Goal: Task Accomplishment & Management: Complete application form

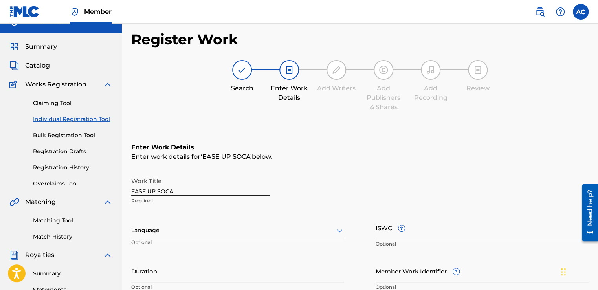
scroll to position [28, 0]
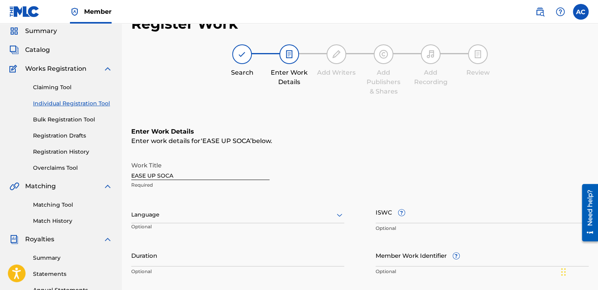
click at [244, 268] on p "Optional" at bounding box center [237, 271] width 213 height 7
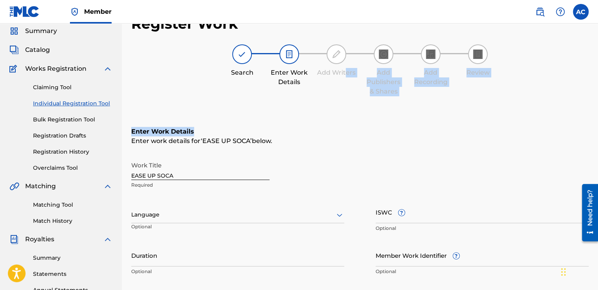
drag, startPoint x: 347, startPoint y: 82, endPoint x: 302, endPoint y: 115, distance: 55.7
click at [302, 115] on div "Register Work Search Enter Work Details Add Writers Add Publishers & Shares Add…" at bounding box center [359, 220] width 457 height 411
drag, startPoint x: 302, startPoint y: 115, endPoint x: 282, endPoint y: 129, distance: 24.2
click at [282, 129] on h6 "Enter Work Details" at bounding box center [359, 131] width 457 height 9
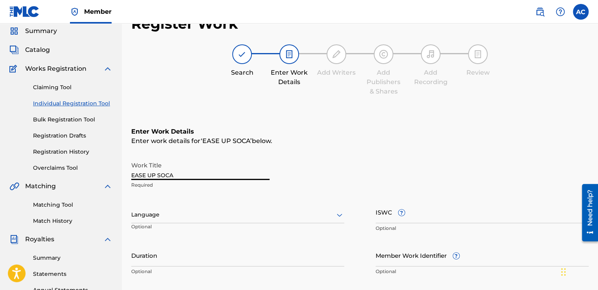
click at [215, 174] on input "EASE UP SOCA" at bounding box center [200, 169] width 138 height 22
drag, startPoint x: 174, startPoint y: 173, endPoint x: 168, endPoint y: 174, distance: 5.6
click at [168, 174] on input "EASE UP SOCA" at bounding box center [200, 169] width 138 height 22
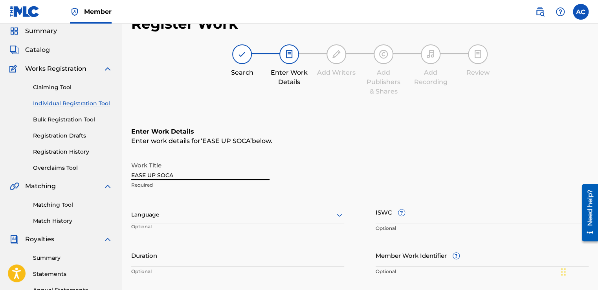
click at [168, 174] on input "EASE UP SOCA" at bounding box center [200, 169] width 138 height 22
click at [179, 174] on input "I LOVE TO PARTYRAP" at bounding box center [200, 169] width 138 height 22
click at [201, 170] on input "I LOVE TO PARTY RAP" at bounding box center [200, 169] width 138 height 22
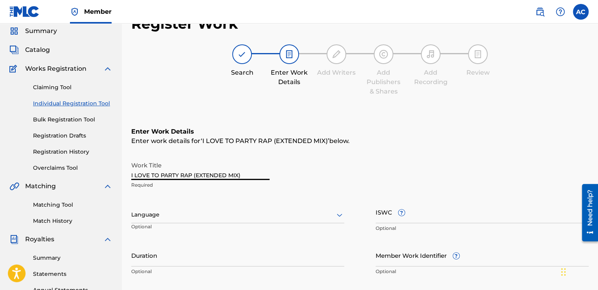
type input "I LOVE TO PARTY RAP (EXTENDED MIX)"
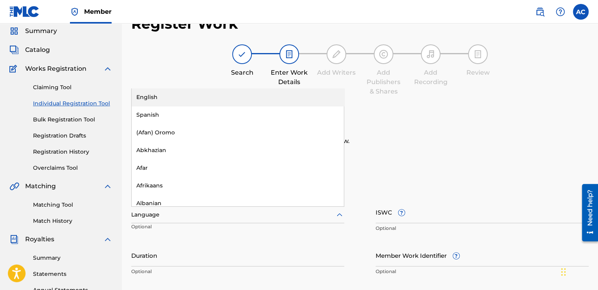
click at [137, 216] on div at bounding box center [237, 215] width 213 height 10
click at [144, 100] on div "English" at bounding box center [238, 97] width 212 height 18
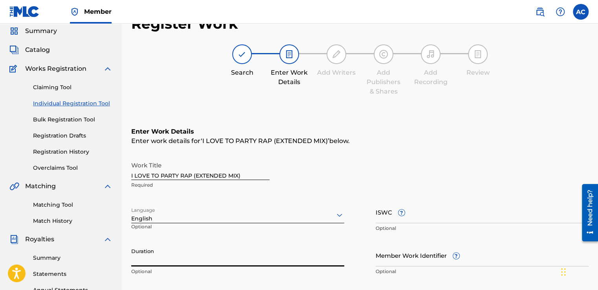
click at [154, 253] on input "Duration" at bounding box center [237, 255] width 213 height 22
type input "06:07"
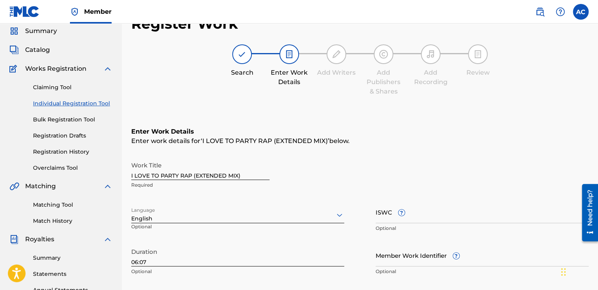
click at [191, 275] on div "Duration 06:07 Optional" at bounding box center [237, 261] width 213 height 35
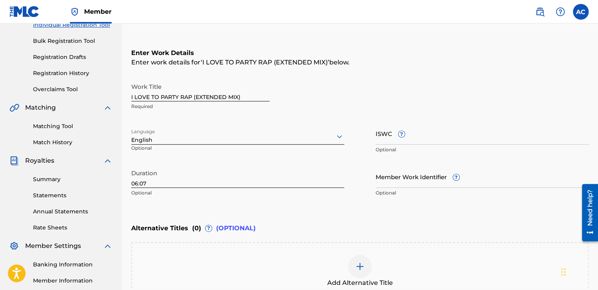
scroll to position [123, 0]
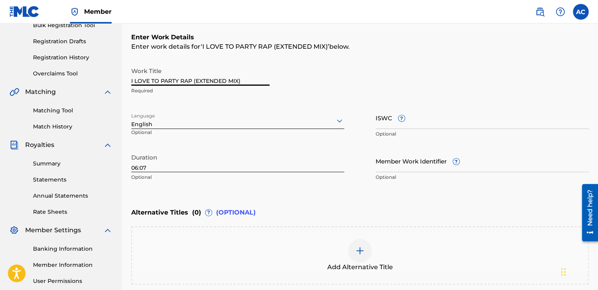
drag, startPoint x: 192, startPoint y: 81, endPoint x: 129, endPoint y: 82, distance: 62.5
click at [129, 82] on div "Register Work Search Enter Work Details Add Writers Add Publishers & Shares Add…" at bounding box center [360, 126] width 476 height 411
click at [358, 249] on img at bounding box center [359, 250] width 9 height 9
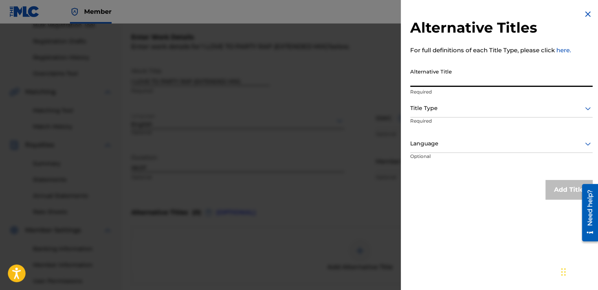
click at [422, 81] on input "Alternative Title" at bounding box center [501, 75] width 182 height 22
paste input "I LOVE TO PARTY RAP"
type input "I LOVE TO PARTY RAP"
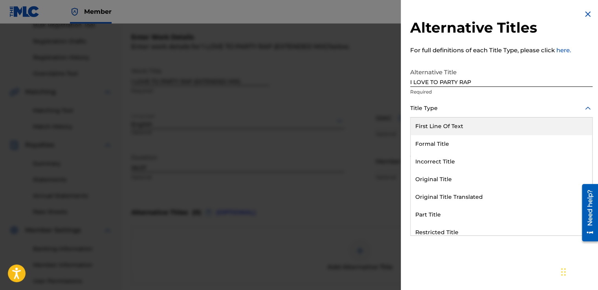
click at [421, 107] on div at bounding box center [501, 108] width 182 height 10
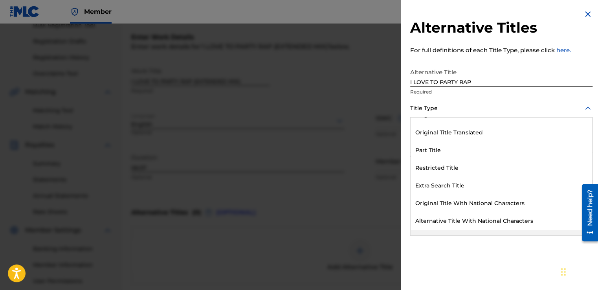
scroll to position [77, 0]
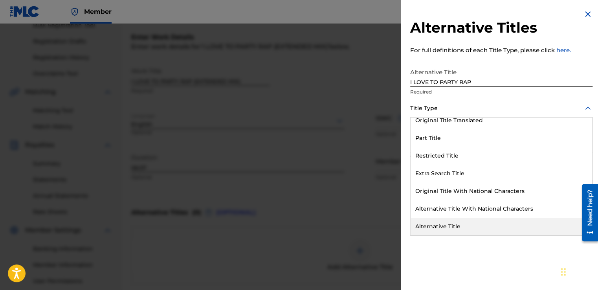
click at [436, 227] on div "Alternative Title" at bounding box center [500, 227] width 181 height 18
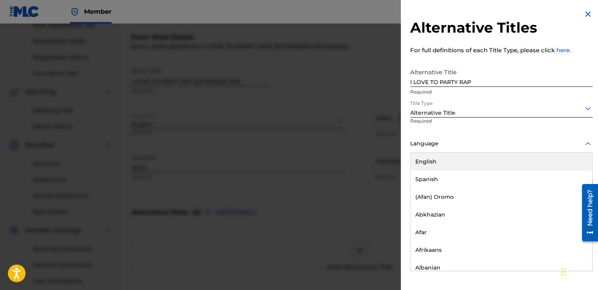
click at [423, 144] on div at bounding box center [501, 144] width 182 height 10
click at [421, 165] on div "English" at bounding box center [500, 162] width 181 height 18
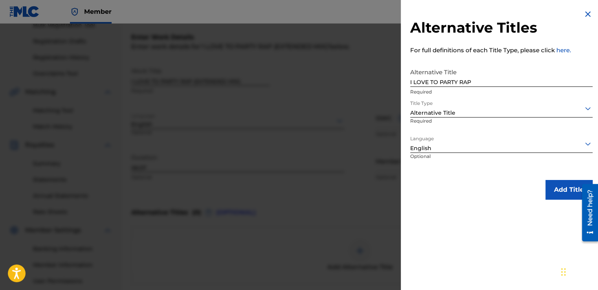
click at [560, 185] on button "Add Title" at bounding box center [568, 190] width 47 height 20
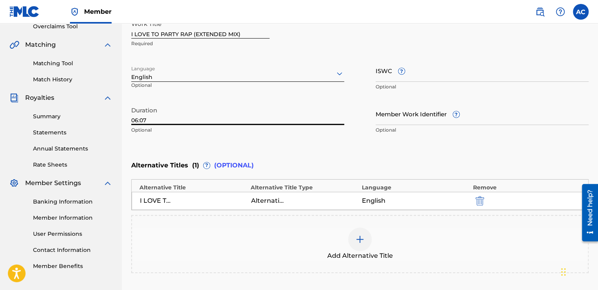
scroll to position [170, 0]
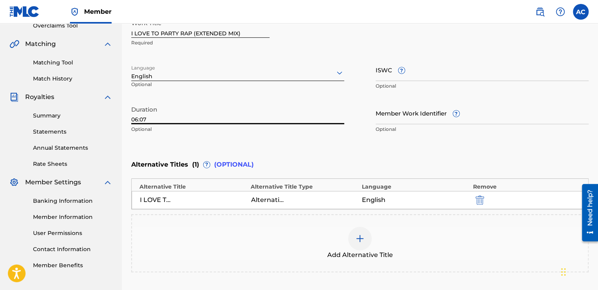
drag, startPoint x: 163, startPoint y: 122, endPoint x: 201, endPoint y: 283, distance: 165.1
click at [201, 283] on div "Enter Work Details Enter work details for ‘ I LOVE TO PARTY RAP (EXTENDED MIX) …" at bounding box center [359, 129] width 457 height 326
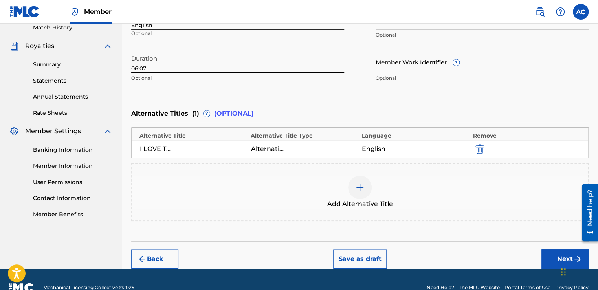
scroll to position [237, 0]
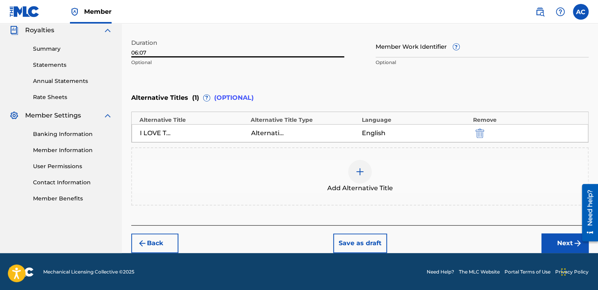
click at [362, 176] on div at bounding box center [360, 172] width 24 height 24
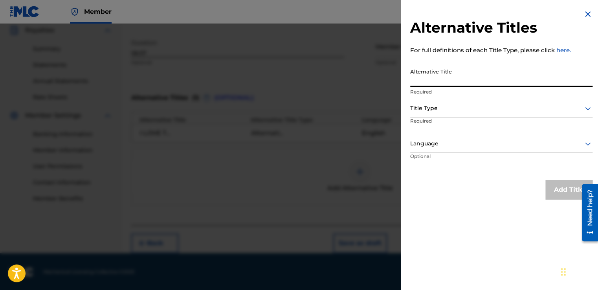
click at [419, 74] on input "Alternative Title" at bounding box center [501, 75] width 182 height 22
type input "I LOVE TO PARTY"
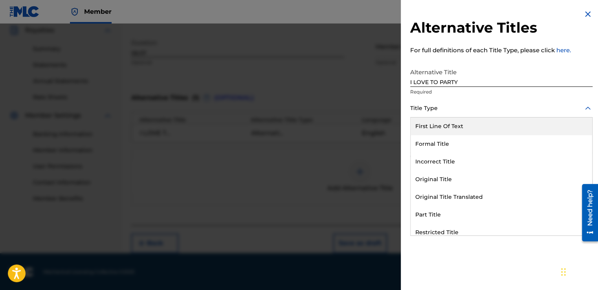
click at [418, 108] on div at bounding box center [501, 108] width 182 height 10
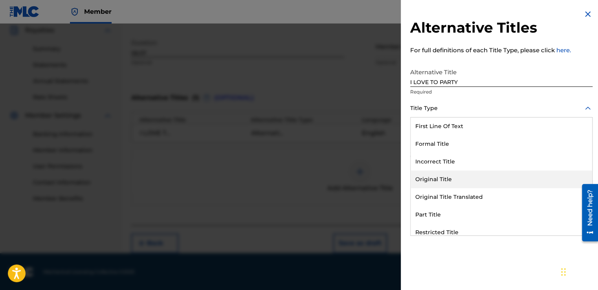
click at [428, 179] on div "Original Title" at bounding box center [500, 179] width 181 height 18
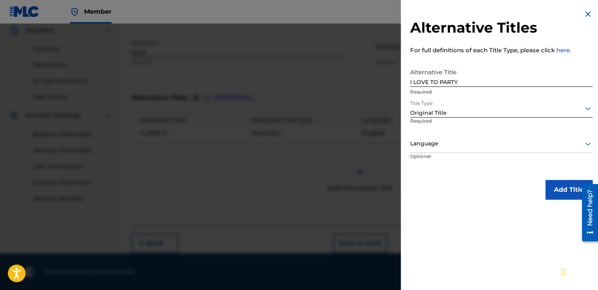
click at [421, 144] on div at bounding box center [501, 144] width 182 height 10
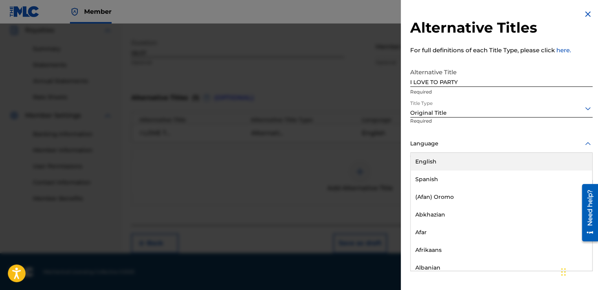
click at [423, 159] on div "English" at bounding box center [500, 162] width 181 height 18
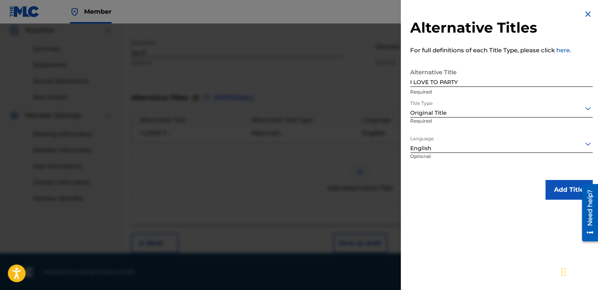
click at [552, 187] on button "Add Title" at bounding box center [568, 190] width 47 height 20
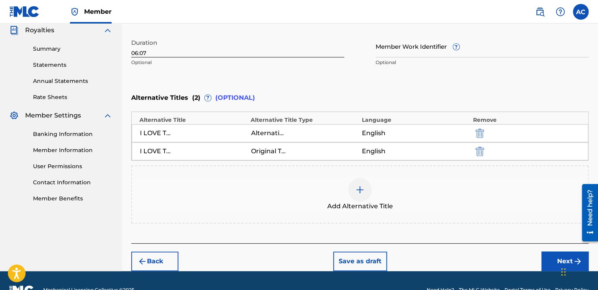
click at [360, 186] on img at bounding box center [359, 189] width 9 height 9
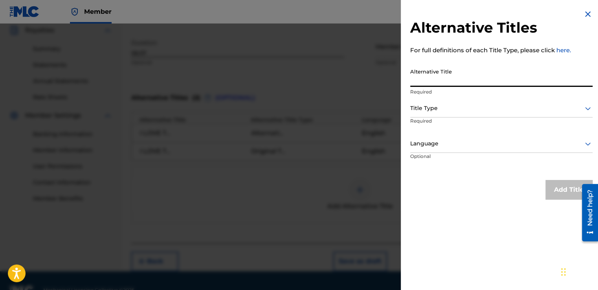
click at [423, 79] on input "Alternative Title" at bounding box center [501, 75] width 182 height 22
paste input "I LOVE TO PARTY RAP"
type input "I LOVE TO PARTY RAP (RADIO EDIT)"
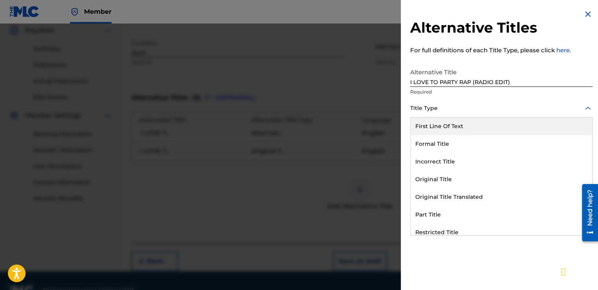
click at [413, 109] on div at bounding box center [501, 108] width 182 height 10
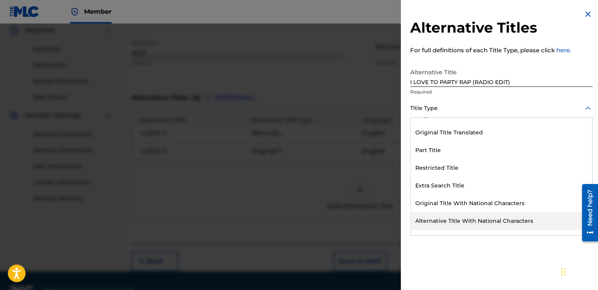
scroll to position [77, 0]
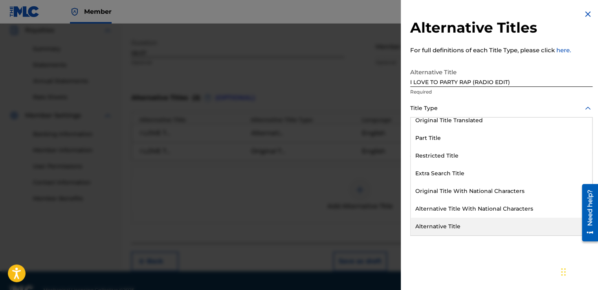
click at [430, 227] on div "Alternative Title" at bounding box center [500, 227] width 181 height 18
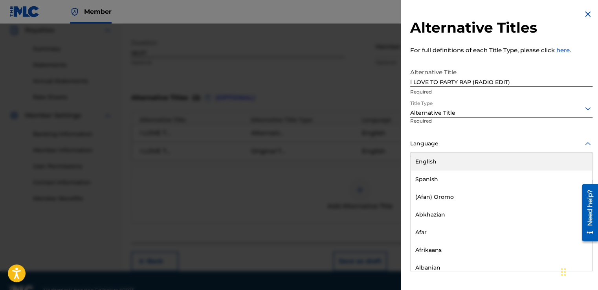
click at [419, 145] on div at bounding box center [501, 144] width 182 height 10
click at [419, 163] on div "English" at bounding box center [500, 162] width 181 height 18
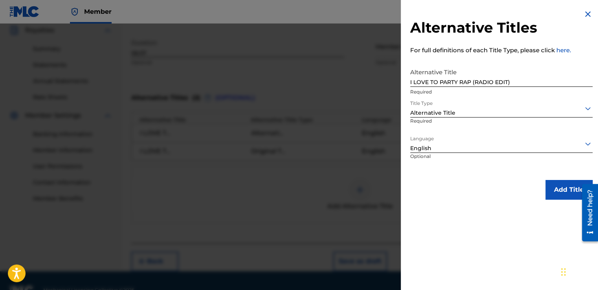
click at [556, 188] on button "Add Title" at bounding box center [568, 190] width 47 height 20
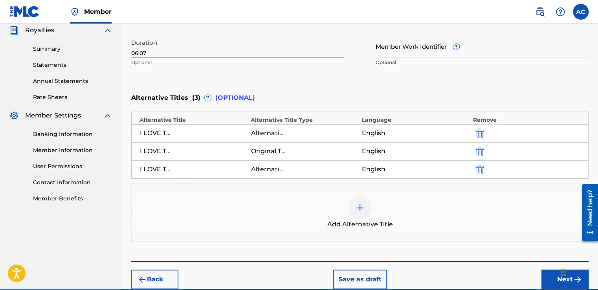
click at [362, 202] on div at bounding box center [360, 208] width 24 height 24
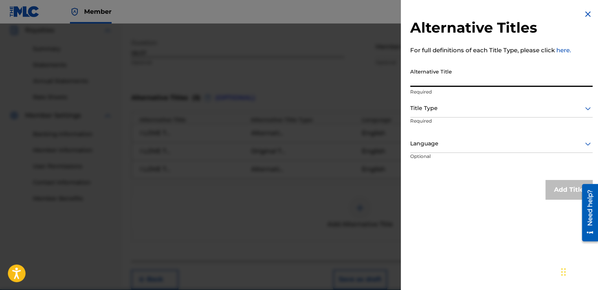
click at [412, 84] on input "Alternative Title" at bounding box center [501, 75] width 182 height 22
drag, startPoint x: 444, startPoint y: 181, endPoint x: 417, endPoint y: 77, distance: 107.7
click at [417, 77] on input "Alternative Title" at bounding box center [501, 75] width 182 height 22
click at [414, 78] on input "Alternative Title" at bounding box center [501, 75] width 182 height 22
click at [410, 80] on input "Alternative Title" at bounding box center [501, 75] width 182 height 22
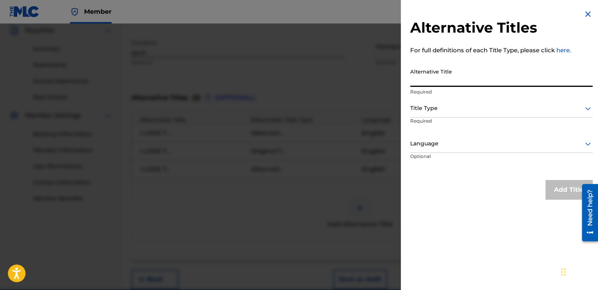
paste input "I LOVE TO PARTY RAP"
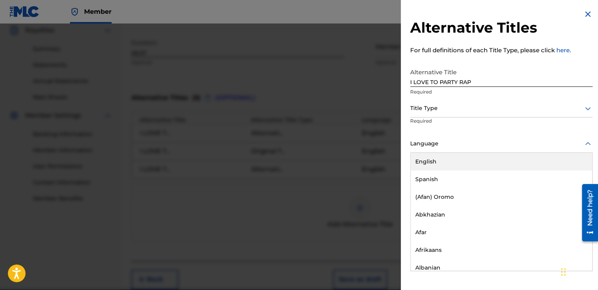
drag, startPoint x: 433, startPoint y: 143, endPoint x: 432, endPoint y: 147, distance: 4.1
click at [432, 147] on div at bounding box center [501, 144] width 182 height 10
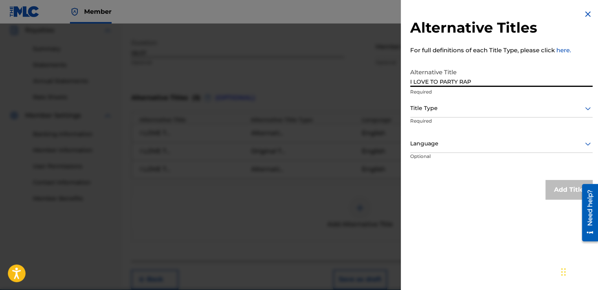
click at [413, 81] on input "I LOVE TO PARTY RAP" at bounding box center [501, 75] width 182 height 22
click at [468, 79] on input "LOVE TO PARTY RAP" at bounding box center [501, 75] width 182 height 22
type input "LOVE TO PARTY RAP"
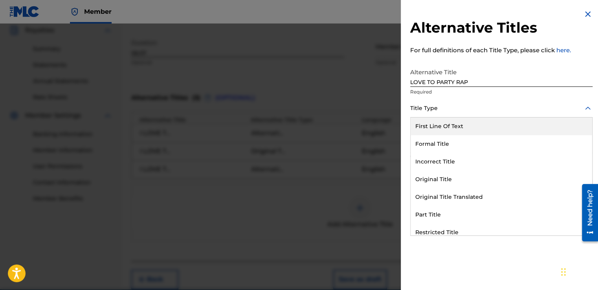
click at [421, 109] on div at bounding box center [501, 108] width 182 height 10
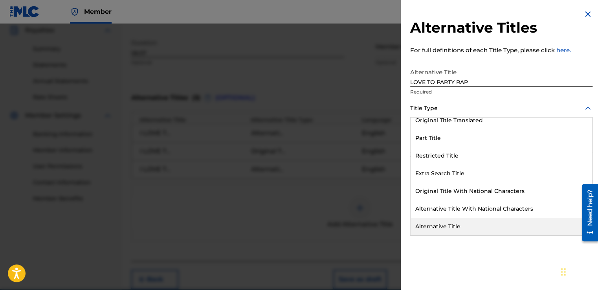
click at [429, 223] on div "Alternative Title" at bounding box center [500, 227] width 181 height 18
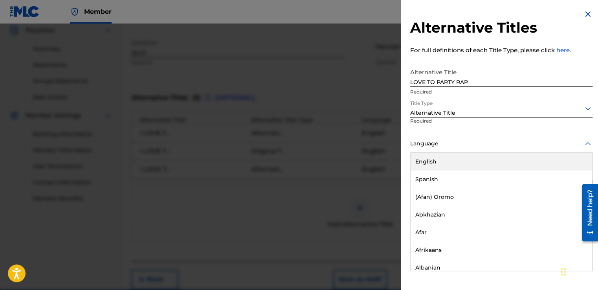
click at [420, 145] on div at bounding box center [501, 144] width 182 height 10
click at [418, 162] on div "English" at bounding box center [500, 162] width 181 height 18
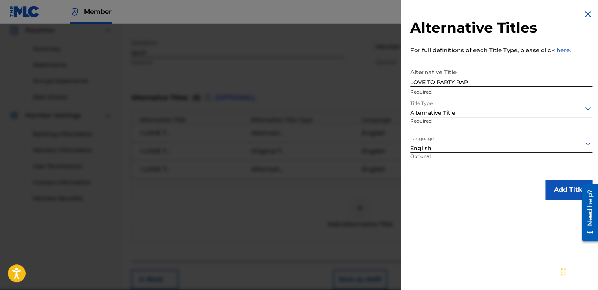
click at [564, 190] on button "Add Title" at bounding box center [568, 190] width 47 height 20
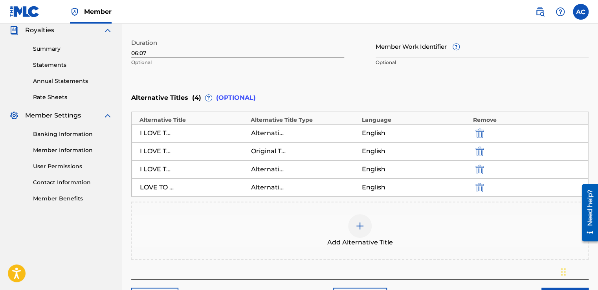
click at [357, 226] on img at bounding box center [359, 225] width 9 height 9
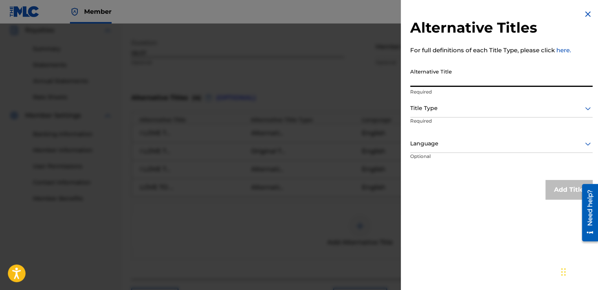
click at [413, 79] on input "Alternative Title" at bounding box center [501, 75] width 182 height 22
paste input "I LOVE TO PARTY RAP"
click at [414, 81] on input "I LOVE TO PARTY RAP" at bounding box center [501, 75] width 182 height 22
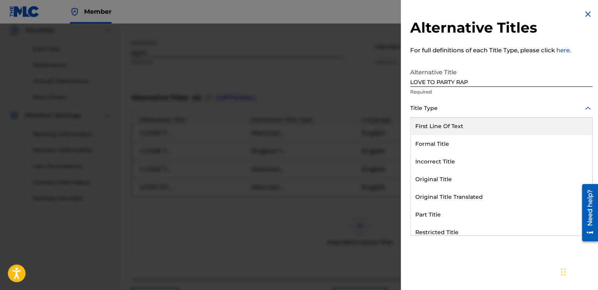
click at [424, 106] on div at bounding box center [501, 108] width 182 height 10
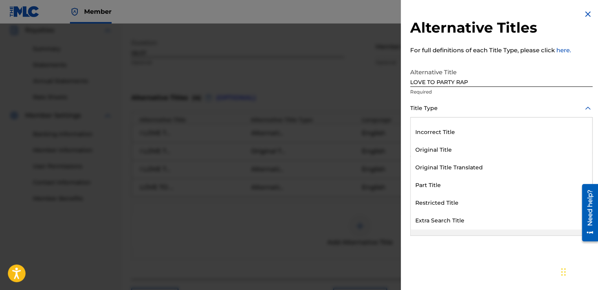
scroll to position [47, 0]
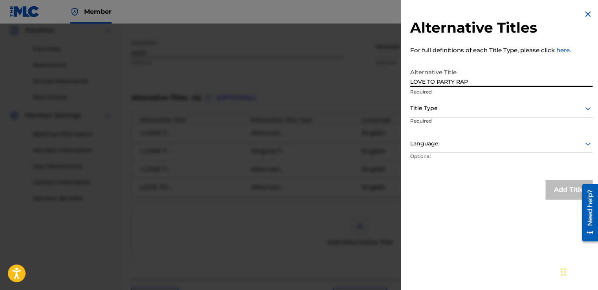
click at [469, 82] on input "LOVE TO PARTY RAP" at bounding box center [501, 75] width 182 height 22
type input "LOVE TO PARTY"
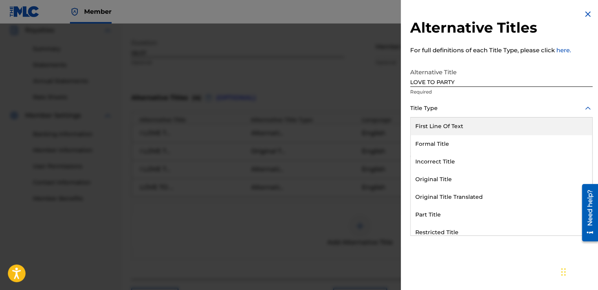
click at [429, 105] on div at bounding box center [501, 108] width 182 height 10
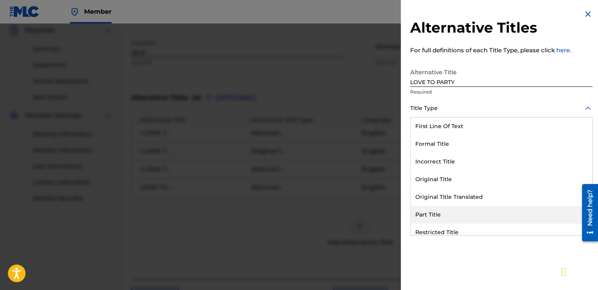
click at [419, 214] on div "Part Title" at bounding box center [500, 215] width 181 height 18
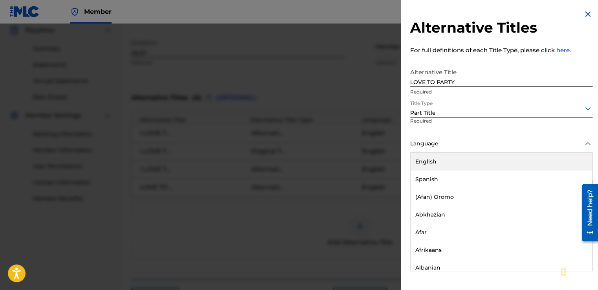
click at [426, 143] on div at bounding box center [501, 144] width 182 height 10
click at [424, 161] on div "English" at bounding box center [500, 162] width 181 height 18
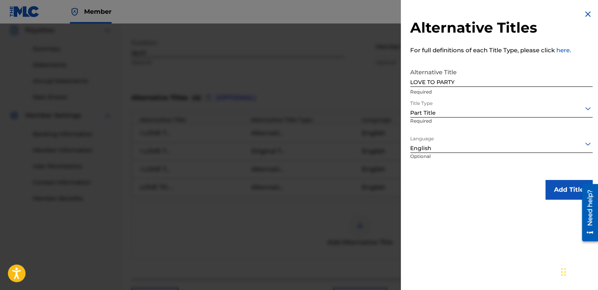
click at [560, 185] on button "Add Title" at bounding box center [568, 190] width 47 height 20
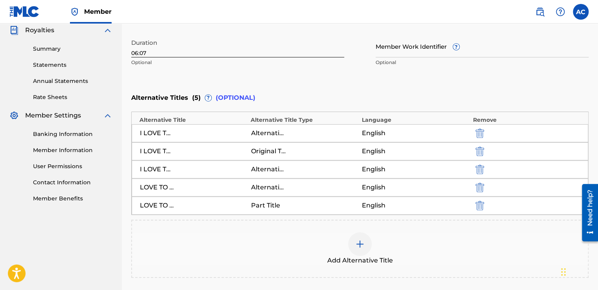
click at [360, 244] on img at bounding box center [359, 243] width 9 height 9
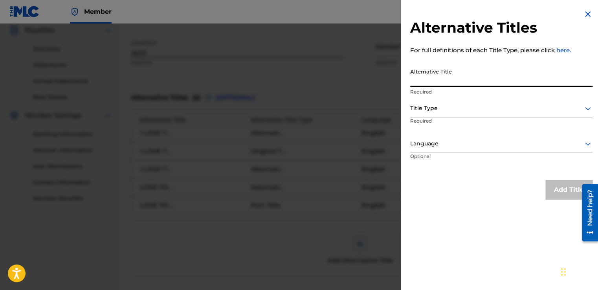
click at [421, 85] on input "Alternative Title" at bounding box center [501, 75] width 182 height 22
paste input "I LOVE TO PARTY RAP"
click at [415, 80] on input "I LOVE TO PARTY RAP" at bounding box center [501, 75] width 182 height 22
click at [413, 81] on input "I LOVE TO PARTY RAP" at bounding box center [501, 75] width 182 height 22
click at [469, 79] on input "LOVE TO PARTY RAP" at bounding box center [501, 75] width 182 height 22
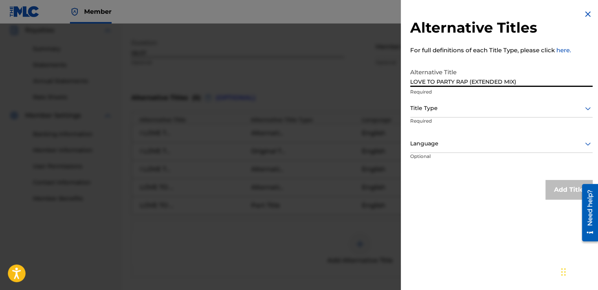
type input "LOVE TO PARTY RAP (EXTENDED MIX)"
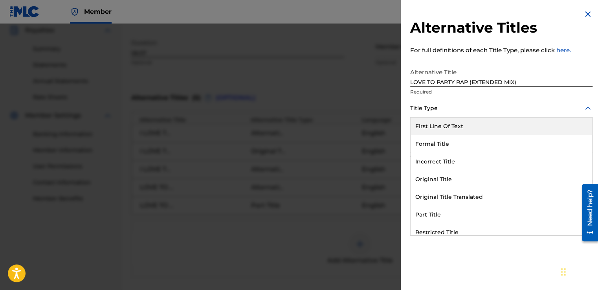
click at [413, 107] on div at bounding box center [501, 108] width 182 height 10
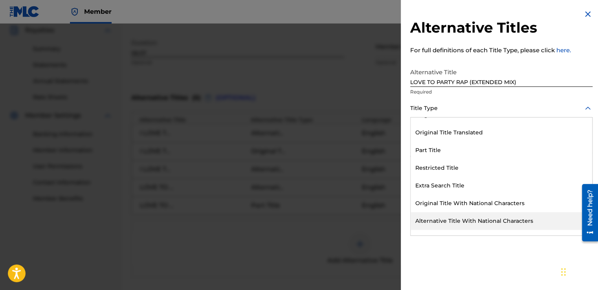
scroll to position [77, 0]
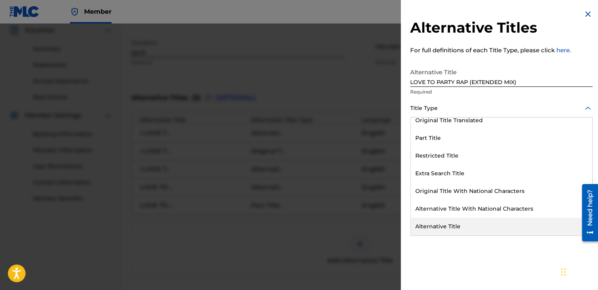
click at [423, 229] on div "Alternative Title" at bounding box center [500, 227] width 181 height 18
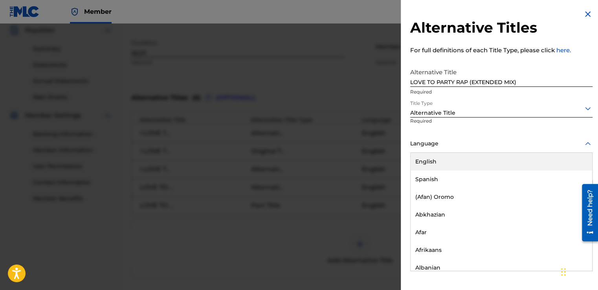
click at [413, 145] on div at bounding box center [501, 144] width 182 height 10
click at [422, 164] on div "English" at bounding box center [500, 162] width 181 height 18
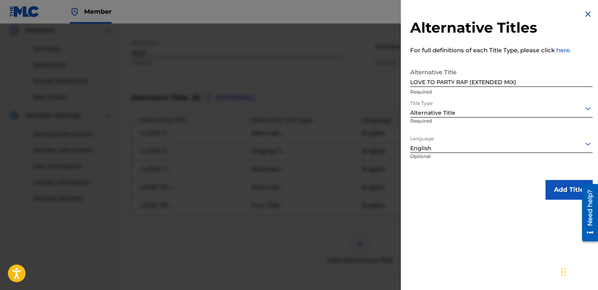
click at [566, 186] on button "Add Title" at bounding box center [568, 190] width 47 height 20
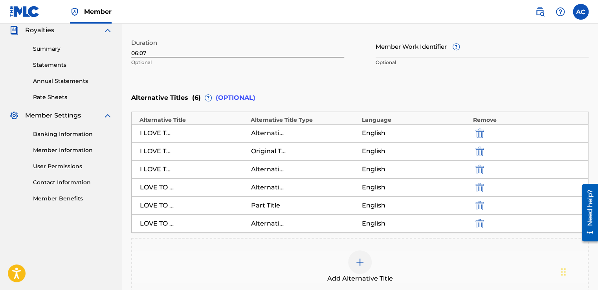
click at [360, 262] on img at bounding box center [359, 261] width 9 height 9
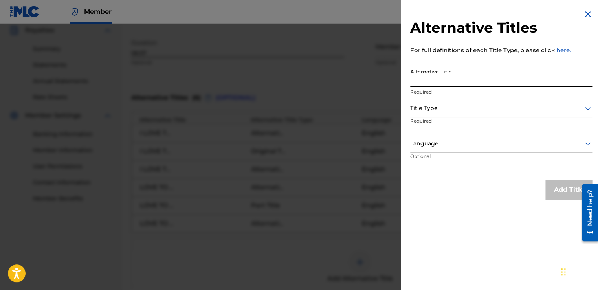
click at [417, 77] on input "Alternative Title" at bounding box center [501, 75] width 182 height 22
paste input "I LOVE TO PARTY RAP"
click at [413, 80] on input "I LOVE TO PARTY RAP" at bounding box center [501, 75] width 182 height 22
click at [469, 81] on input "LOVE TO PARTY RAP" at bounding box center [501, 75] width 182 height 22
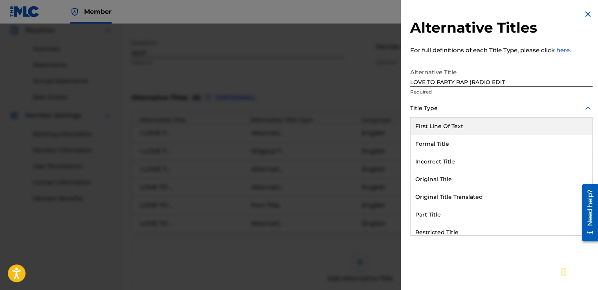
click at [427, 108] on div at bounding box center [501, 108] width 182 height 10
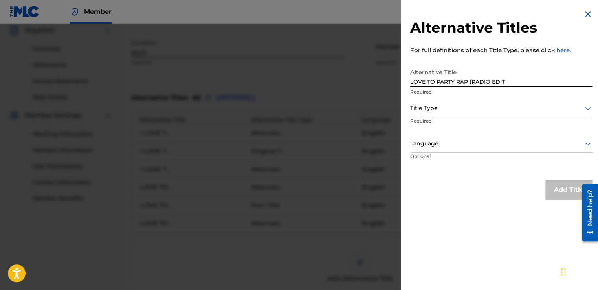
click at [505, 83] on input "LOVE TO PARTY RAP (RADIO EDIT" at bounding box center [501, 75] width 182 height 22
type input "LOVE TO PARTY RAP (RADIO EDIT)"
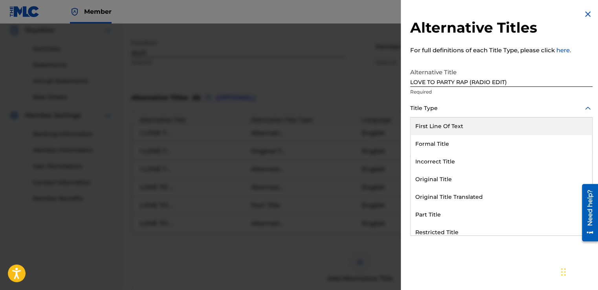
click at [424, 109] on div at bounding box center [501, 108] width 182 height 10
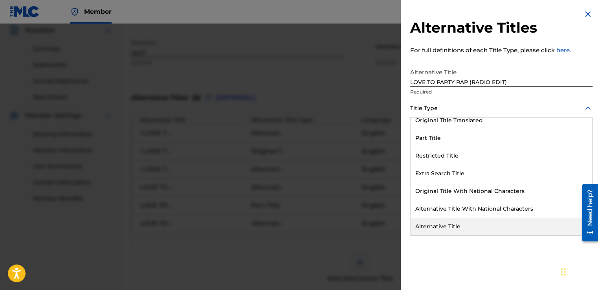
click at [437, 225] on div "Alternative Title" at bounding box center [500, 227] width 181 height 18
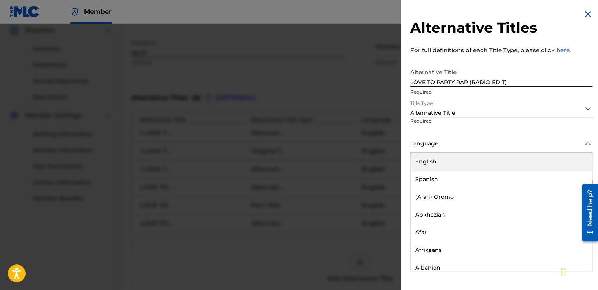
click at [423, 147] on div at bounding box center [501, 144] width 182 height 10
click at [420, 162] on div "English" at bounding box center [500, 162] width 181 height 18
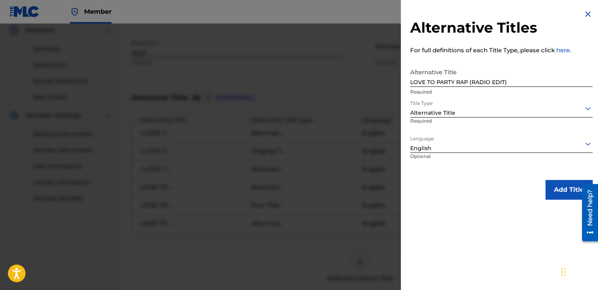
click at [554, 185] on button "Add Title" at bounding box center [568, 190] width 47 height 20
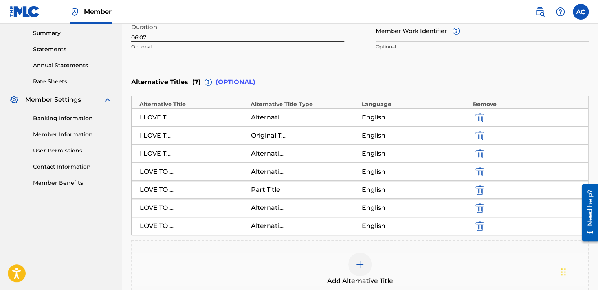
scroll to position [269, 0]
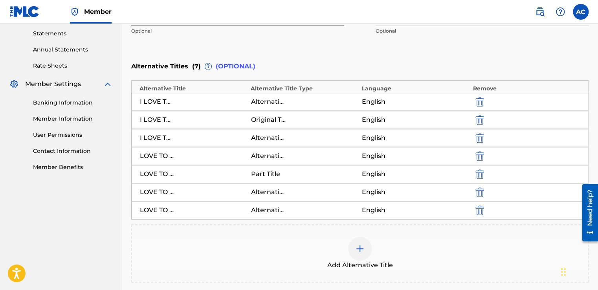
click at [360, 246] on img at bounding box center [359, 248] width 9 height 9
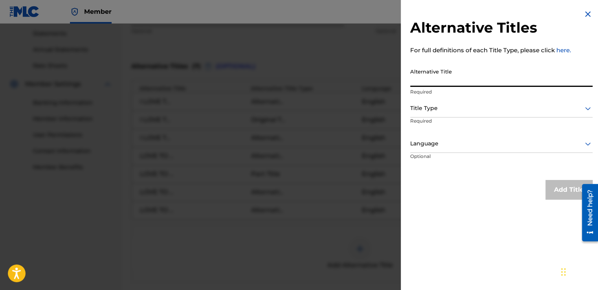
click at [419, 77] on input "Alternative Title" at bounding box center [501, 75] width 182 height 22
paste input "I LOVE TO PARTY RAP"
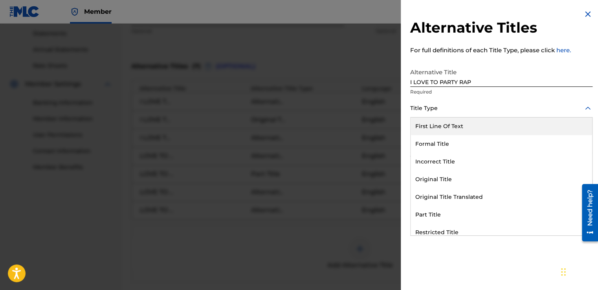
click at [422, 105] on div at bounding box center [501, 108] width 182 height 10
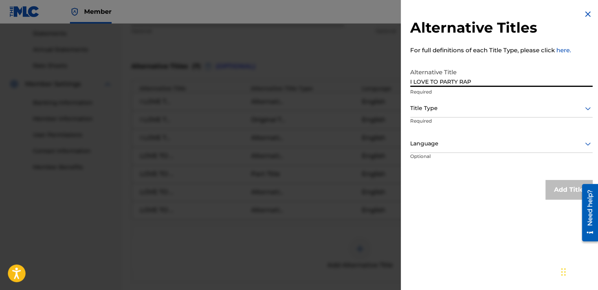
click at [414, 81] on input "I LOVE TO PARTY RAP" at bounding box center [501, 75] width 182 height 22
type input "LOVE TO PARTY RAP"
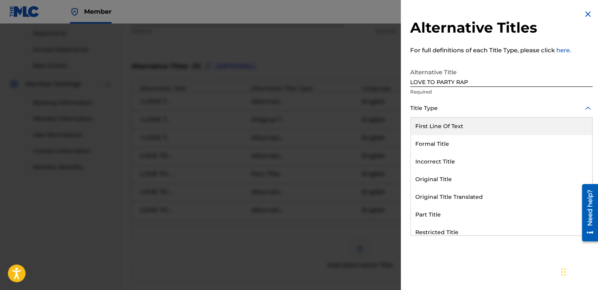
click at [430, 106] on div at bounding box center [501, 108] width 182 height 10
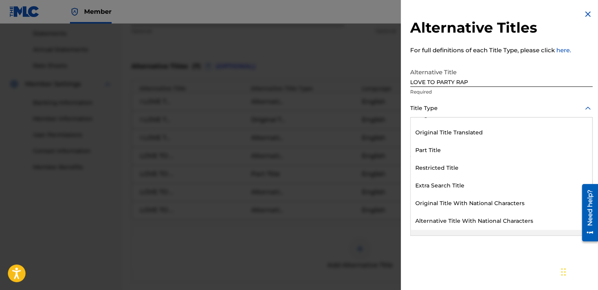
scroll to position [77, 0]
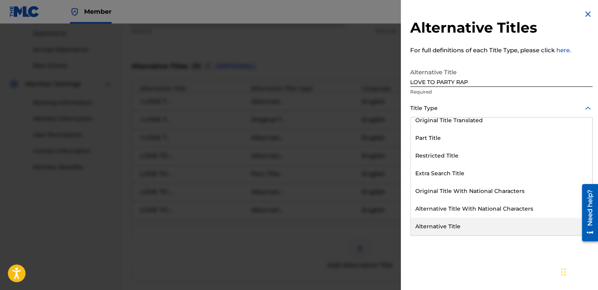
click at [428, 226] on div "Alternative Title" at bounding box center [500, 227] width 181 height 18
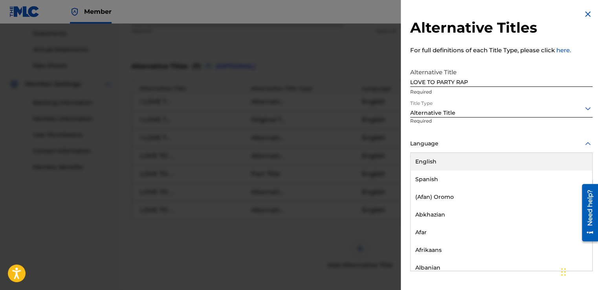
click at [418, 141] on div at bounding box center [501, 144] width 182 height 10
click at [419, 160] on div "English" at bounding box center [500, 162] width 181 height 18
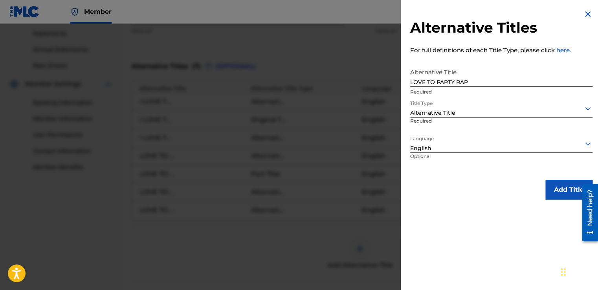
click at [548, 188] on button "Add Title" at bounding box center [568, 190] width 47 height 20
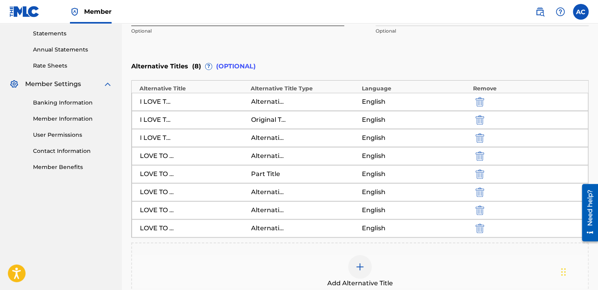
click at [361, 264] on img at bounding box center [359, 266] width 9 height 9
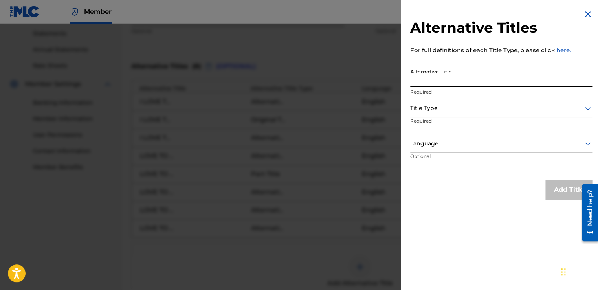
click at [417, 79] on input "Alternative Title" at bounding box center [501, 75] width 182 height 22
type input "I LOVE TO PARTY, I LOVE TO BOOGIE"
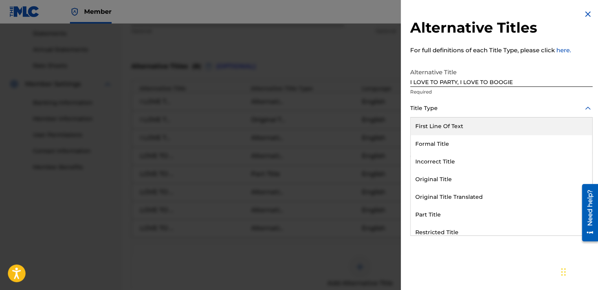
click at [414, 108] on div at bounding box center [501, 108] width 182 height 10
click at [427, 126] on div "First Line Of Text" at bounding box center [500, 126] width 181 height 18
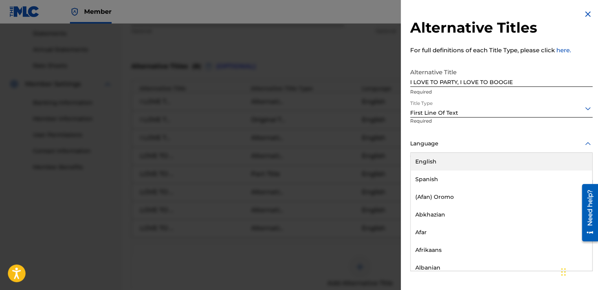
click at [418, 145] on div at bounding box center [501, 144] width 182 height 10
click at [423, 165] on div "English" at bounding box center [500, 162] width 181 height 18
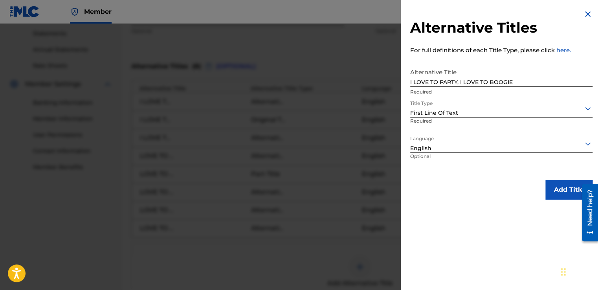
click at [556, 187] on button "Add Title" at bounding box center [568, 190] width 47 height 20
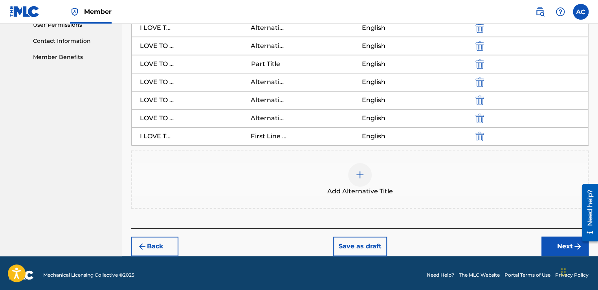
scroll to position [380, 0]
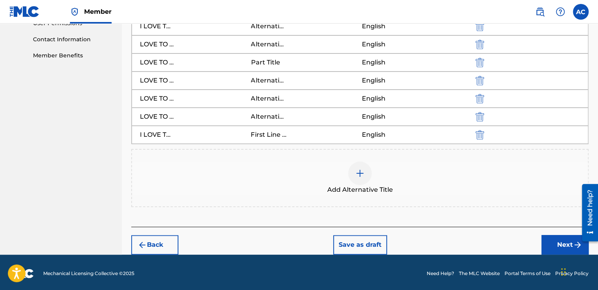
click at [562, 240] on button "Next" at bounding box center [564, 245] width 47 height 20
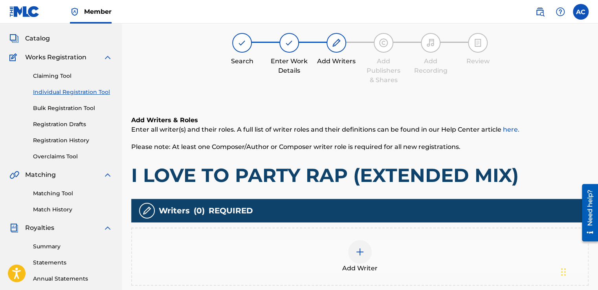
scroll to position [35, 0]
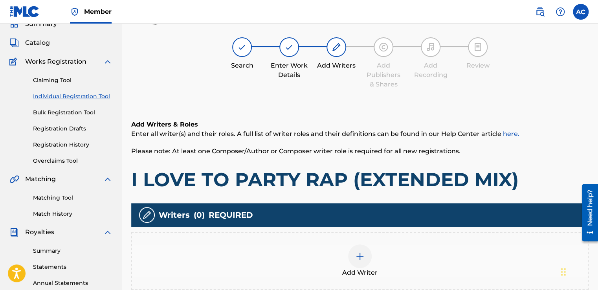
click at [358, 254] on img at bounding box center [359, 255] width 9 height 9
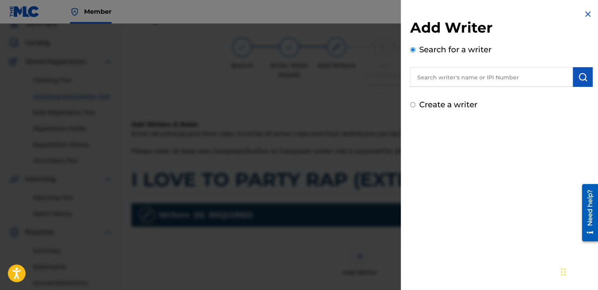
click at [419, 77] on input "text" at bounding box center [491, 77] width 163 height 20
click at [419, 76] on input "text" at bounding box center [491, 77] width 163 height 20
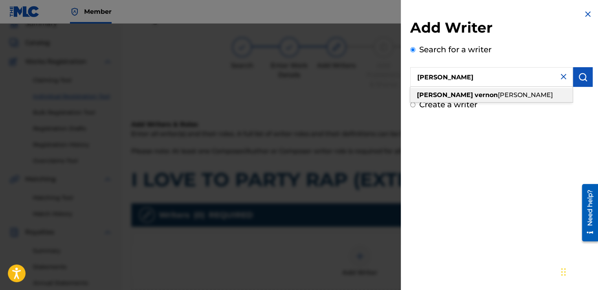
click at [498, 94] on span "[PERSON_NAME]" at bounding box center [525, 94] width 55 height 7
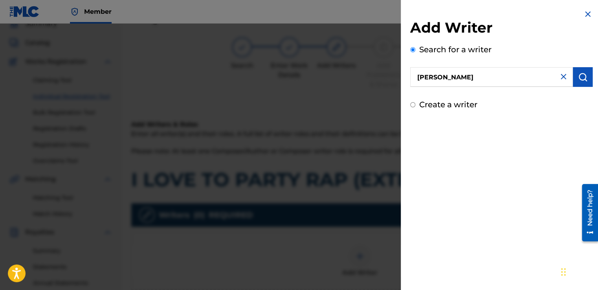
type input "[PERSON_NAME] [PERSON_NAME]"
click at [582, 80] on img "submit" at bounding box center [582, 76] width 9 height 9
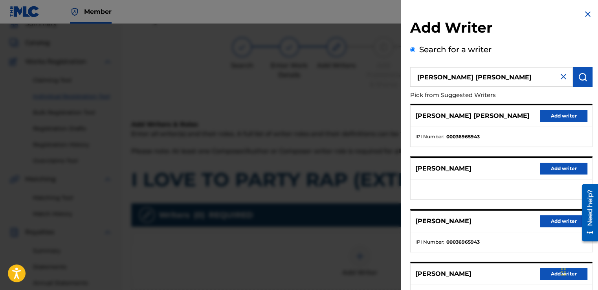
click at [559, 118] on button "Add writer" at bounding box center [563, 116] width 47 height 12
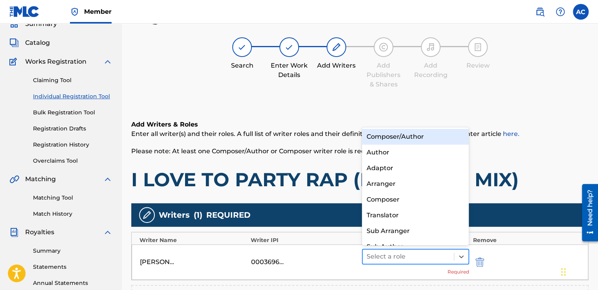
click at [378, 251] on div at bounding box center [407, 256] width 83 height 11
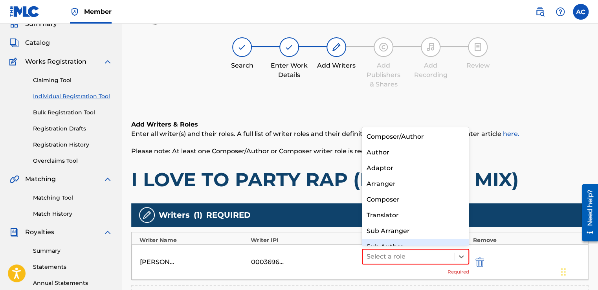
scroll to position [11, 0]
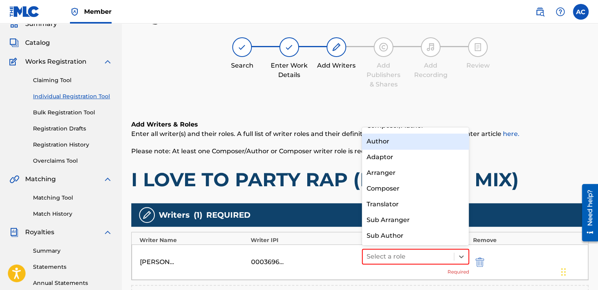
click at [383, 141] on div "Author" at bounding box center [415, 142] width 107 height 16
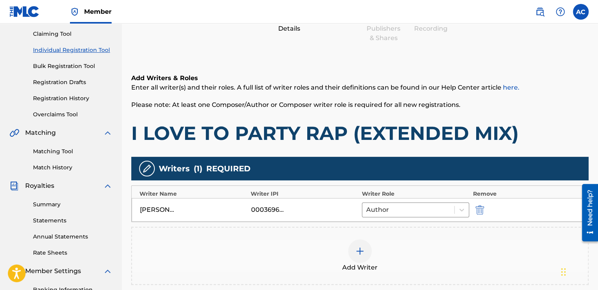
scroll to position [82, 0]
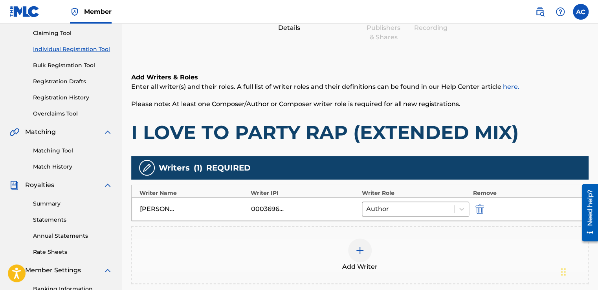
click at [358, 251] on img at bounding box center [359, 249] width 9 height 9
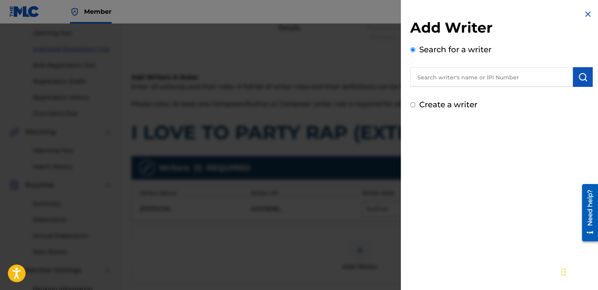
click at [426, 76] on input "text" at bounding box center [491, 77] width 163 height 20
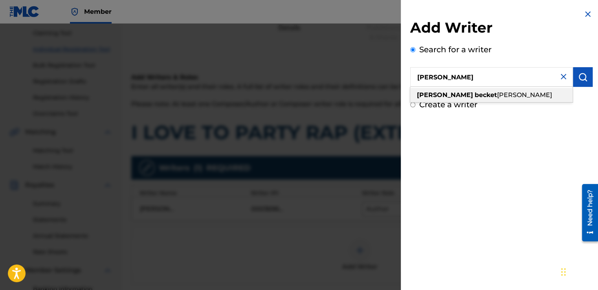
click at [474, 93] on strong "becket" at bounding box center [485, 94] width 22 height 7
type input "[PERSON_NAME]"
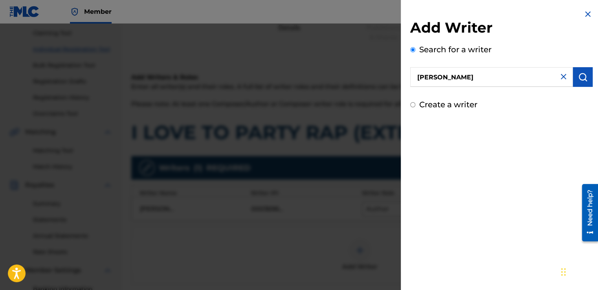
click at [581, 75] on img "submit" at bounding box center [582, 76] width 9 height 9
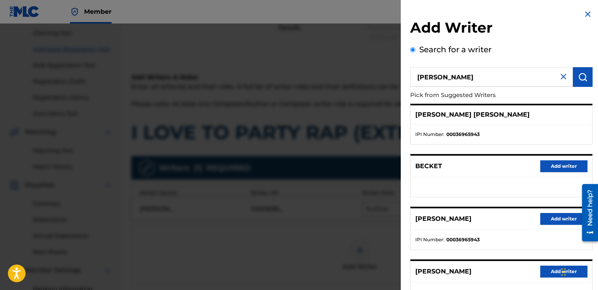
click at [515, 208] on div "[PERSON_NAME] Add writer" at bounding box center [500, 219] width 181 height 22
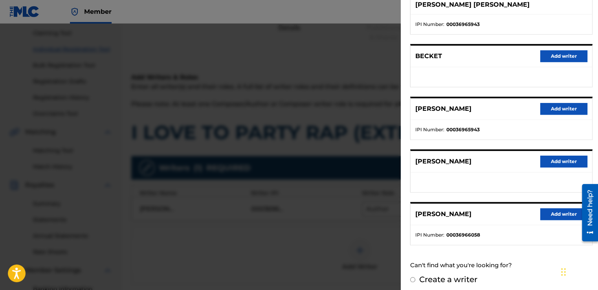
scroll to position [114, 0]
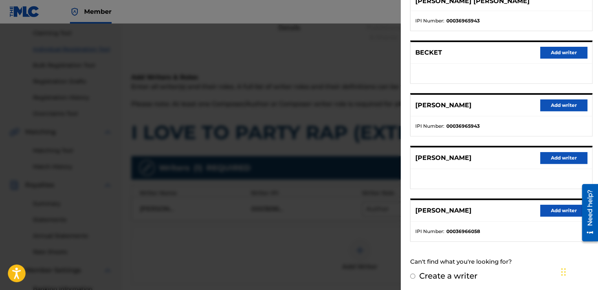
click at [548, 208] on button "Add writer" at bounding box center [563, 211] width 47 height 12
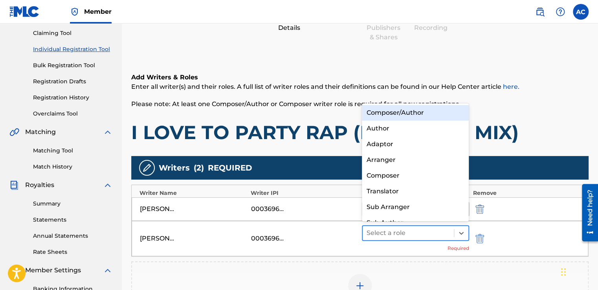
click at [382, 230] on div at bounding box center [407, 232] width 83 height 11
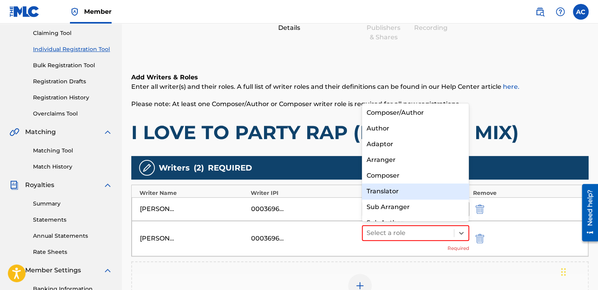
scroll to position [11, 0]
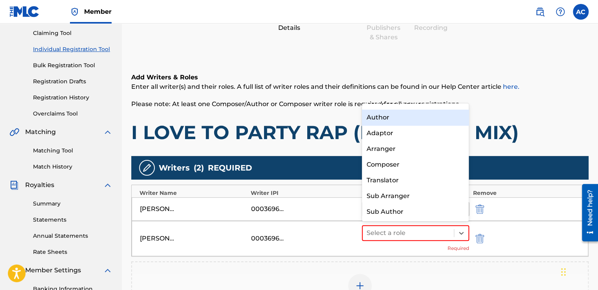
click at [376, 119] on div "Author" at bounding box center [415, 118] width 107 height 16
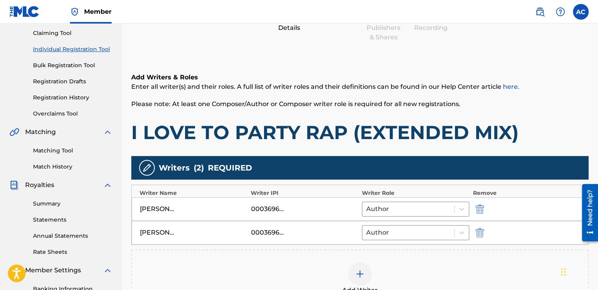
click at [358, 274] on img at bounding box center [359, 273] width 9 height 9
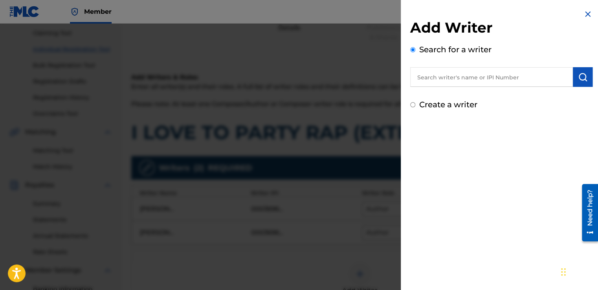
click at [423, 79] on input "text" at bounding box center [491, 77] width 163 height 20
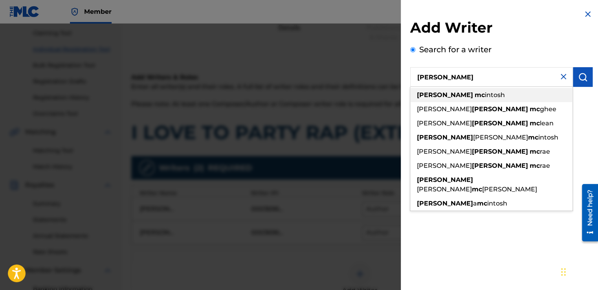
click at [430, 95] on strong "[PERSON_NAME]" at bounding box center [445, 94] width 56 height 7
type input "[PERSON_NAME]"
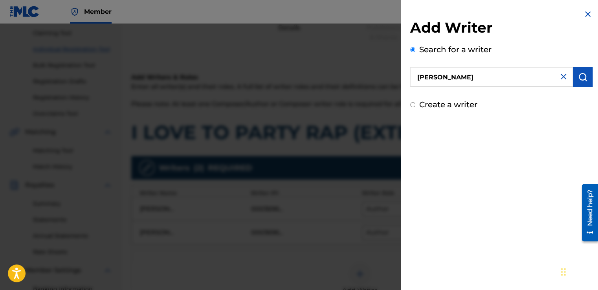
click at [579, 73] on img "submit" at bounding box center [582, 76] width 9 height 9
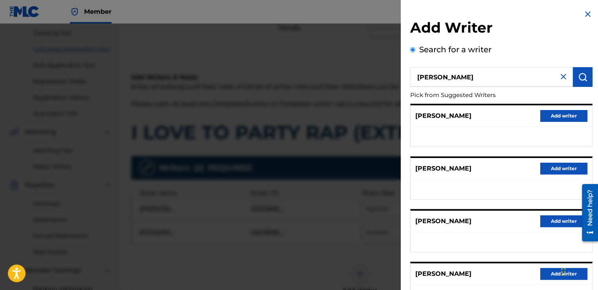
click at [559, 115] on button "Add writer" at bounding box center [563, 116] width 47 height 12
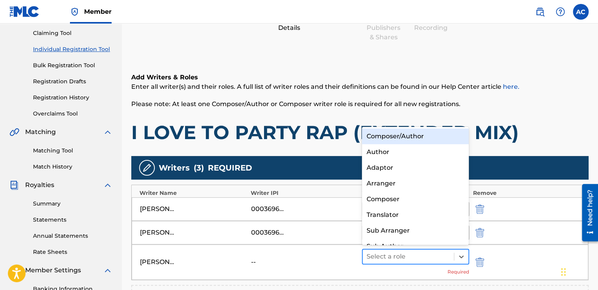
click at [377, 252] on div at bounding box center [407, 256] width 83 height 11
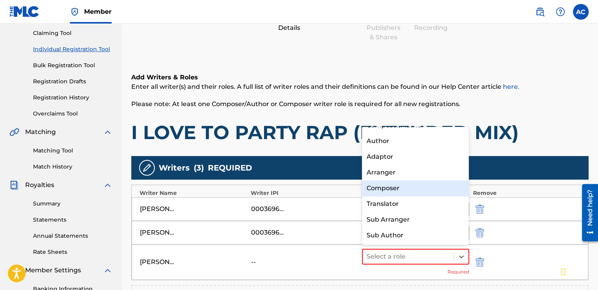
click at [381, 187] on div "Composer" at bounding box center [415, 188] width 107 height 16
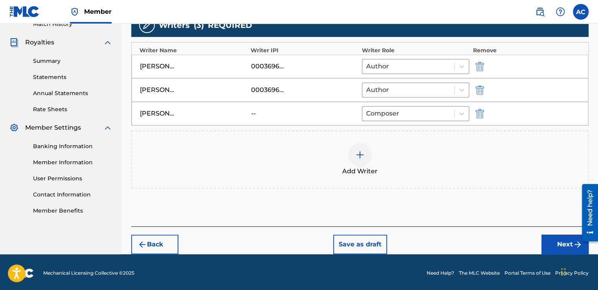
scroll to position [226, 0]
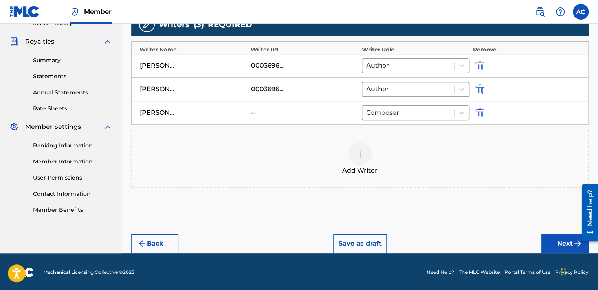
click at [551, 240] on button "Next" at bounding box center [564, 244] width 47 height 20
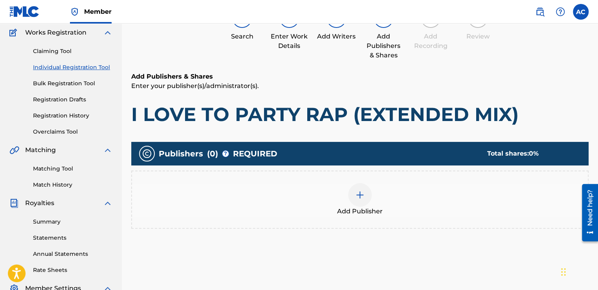
scroll to position [35, 0]
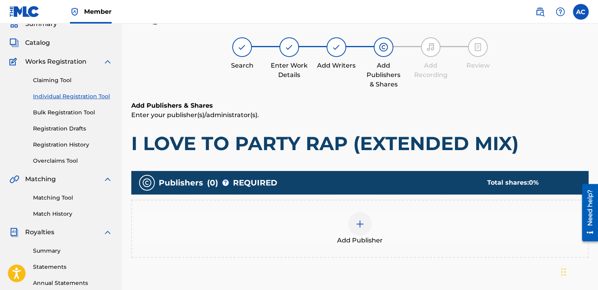
click at [358, 222] on img at bounding box center [359, 223] width 9 height 9
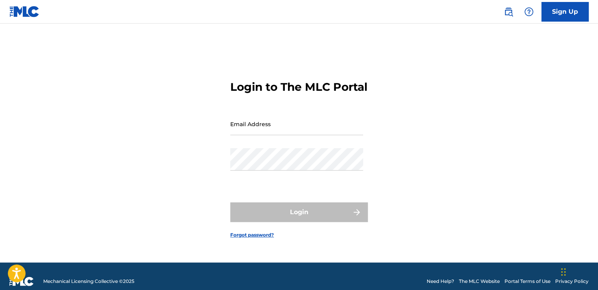
type input "[EMAIL_ADDRESS][DOMAIN_NAME]"
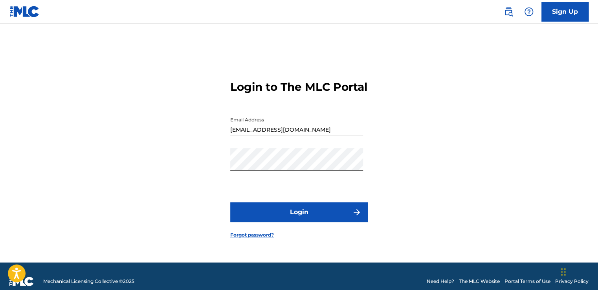
click at [297, 220] on div "Login" at bounding box center [298, 212] width 137 height 20
click at [297, 220] on button "Login" at bounding box center [298, 212] width 137 height 20
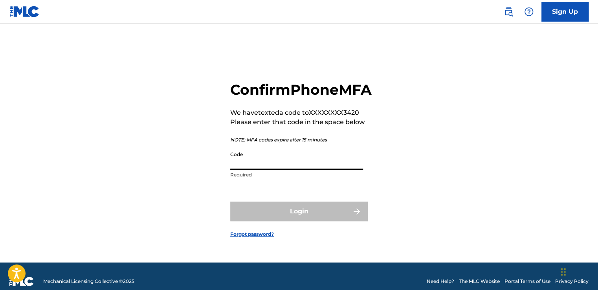
click at [245, 164] on input "Code" at bounding box center [296, 158] width 133 height 22
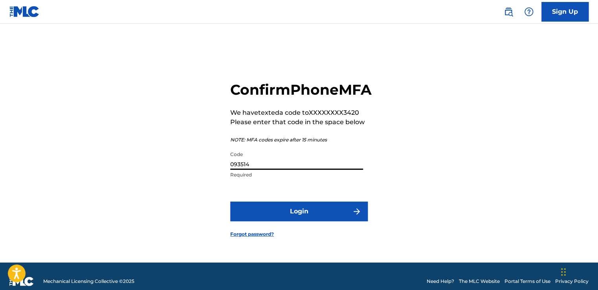
type input "093514"
click at [294, 217] on button "Login" at bounding box center [298, 211] width 137 height 20
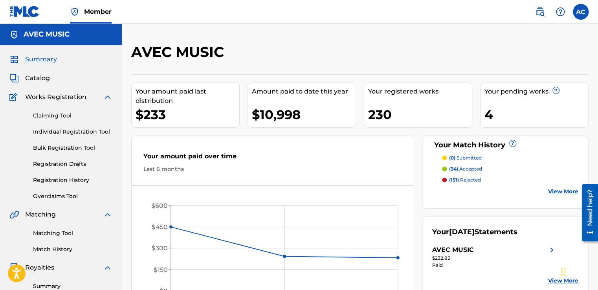
click at [68, 130] on link "Individual Registration Tool" at bounding box center [72, 132] width 79 height 8
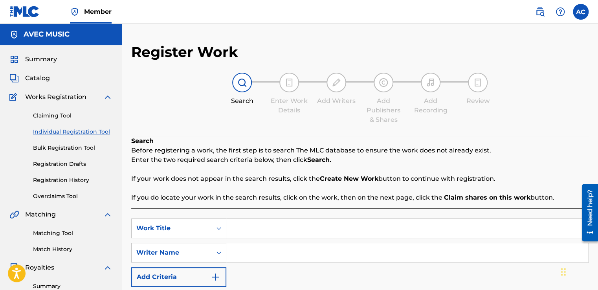
click at [255, 130] on div "Register Work Search Enter Work Details Add Writers Add Publishers & Shares Add…" at bounding box center [359, 194] width 457 height 302
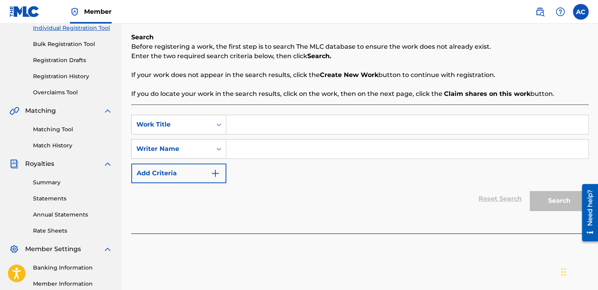
scroll to position [103, 0]
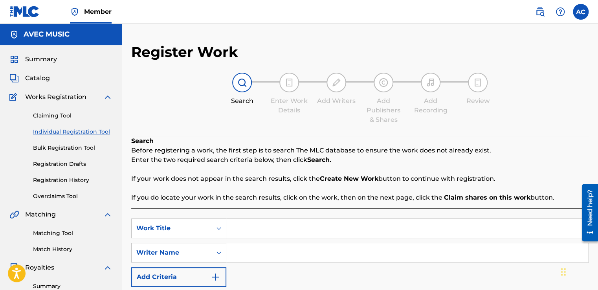
scroll to position [103, 0]
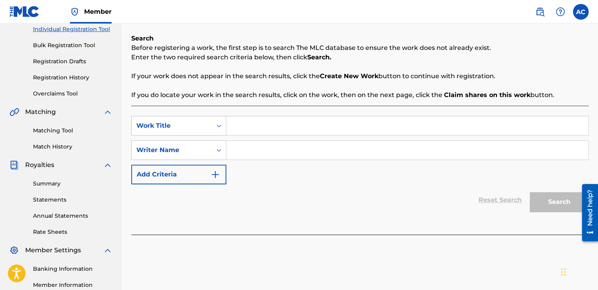
drag, startPoint x: 5, startPoint y: 0, endPoint x: 173, endPoint y: 97, distance: 193.8
click at [173, 97] on p "If you do locate your work in the search results, click on the work, then on th…" at bounding box center [359, 94] width 457 height 9
click at [239, 126] on input "Search Form" at bounding box center [407, 125] width 362 height 19
click at [346, 76] on strong "Create New Work" at bounding box center [349, 75] width 59 height 7
click at [231, 125] on input "Search Form" at bounding box center [407, 125] width 362 height 19
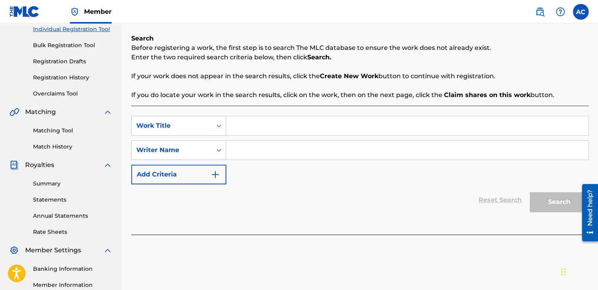
paste input "I LOVE TO PARTY RAP"
type input "I LOVE TO PARTY RAP"
click at [577, 12] on label at bounding box center [581, 12] width 16 height 16
click at [581, 12] on input "AC Alston Cyrus avecmusic@yahoo.com Notification Preferences Profile Log out" at bounding box center [581, 12] width 0 height 0
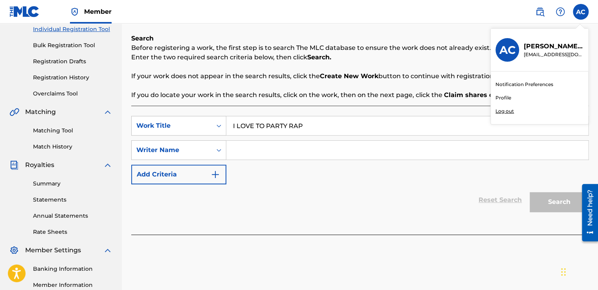
click at [501, 109] on p "Log out" at bounding box center [504, 111] width 18 height 7
click at [581, 12] on input "AC Alston Cyrus avecmusic@yahoo.com Notification Preferences Profile Log out" at bounding box center [581, 12] width 0 height 0
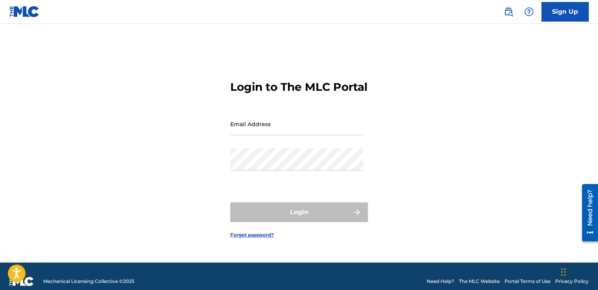
type input "[EMAIL_ADDRESS][DOMAIN_NAME]"
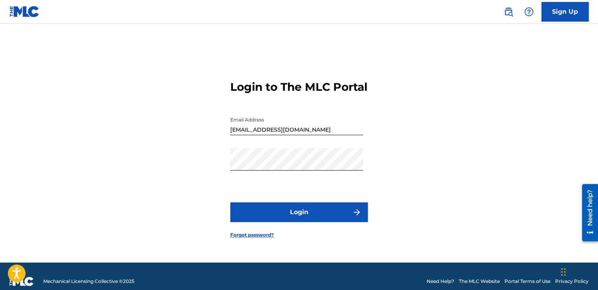
click at [303, 80] on h3 "Login to The MLC Portal" at bounding box center [298, 87] width 137 height 14
drag, startPoint x: 49, startPoint y: 0, endPoint x: 299, endPoint y: 222, distance: 335.0
click at [299, 222] on button "Login" at bounding box center [298, 212] width 137 height 20
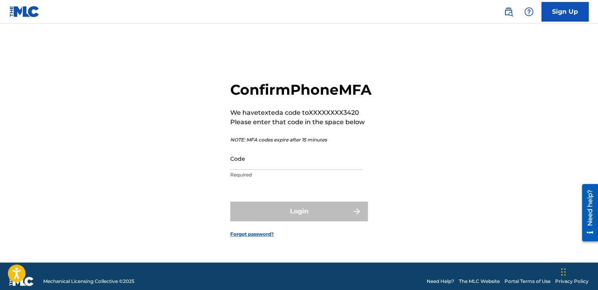
click at [542, 257] on div "Confirm Phone MFA We have texted a code to XXXXXXXX3420 Please enter that code …" at bounding box center [299, 152] width 550 height 219
click at [317, 221] on div "Login" at bounding box center [298, 211] width 137 height 20
click at [235, 165] on input "Code" at bounding box center [296, 158] width 133 height 22
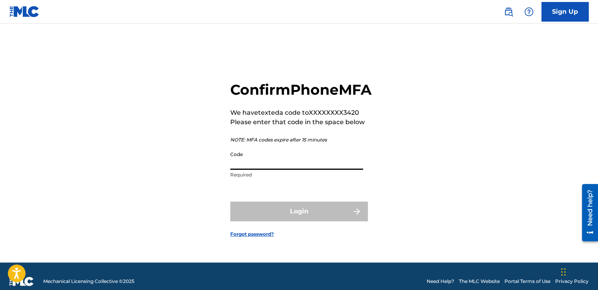
click at [237, 163] on input "Code" at bounding box center [296, 158] width 133 height 22
click at [249, 170] on input "92400005" at bounding box center [296, 158] width 133 height 22
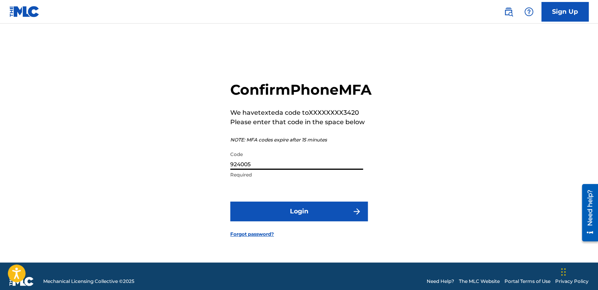
type input "924005"
click at [295, 218] on button "Login" at bounding box center [298, 211] width 137 height 20
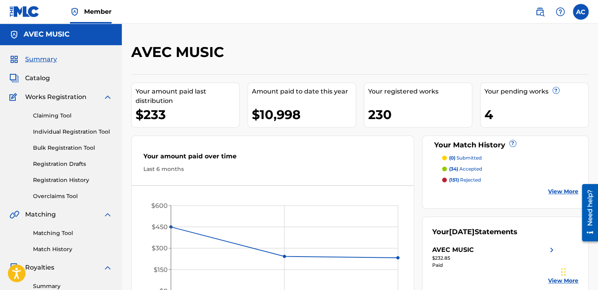
click at [77, 130] on link "Individual Registration Tool" at bounding box center [72, 132] width 79 height 8
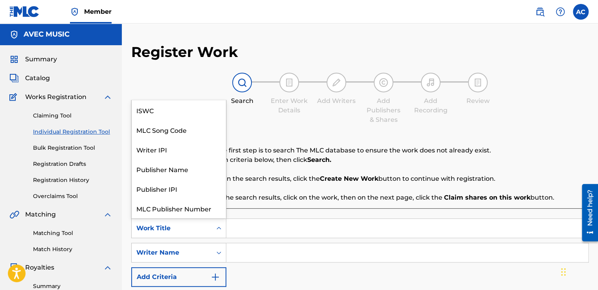
scroll to position [20, 0]
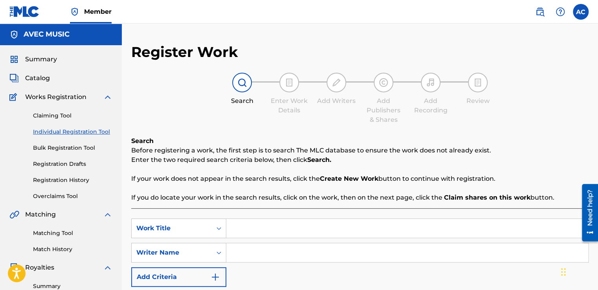
drag, startPoint x: 187, startPoint y: 219, endPoint x: 194, endPoint y: 224, distance: 8.7
click at [194, 224] on div "Work Title" at bounding box center [171, 227] width 71 height 9
click at [228, 226] on input "Search Form" at bounding box center [407, 228] width 362 height 19
paste input "I LOVE TO PARTY RAP"
click at [250, 174] on p "If your work does not appear in the search results, click the Create New Work b…" at bounding box center [359, 178] width 457 height 9
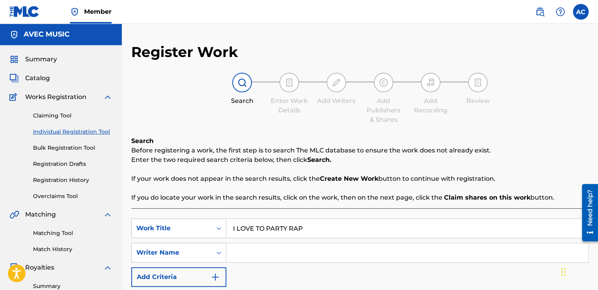
scroll to position [197, 0]
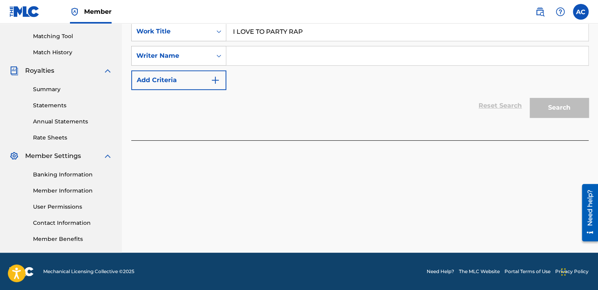
click at [309, 29] on input "I LOVE TO PARTY RAP" at bounding box center [407, 31] width 362 height 19
click at [309, 29] on input "I LOVE TO PARTY RAP (EXTENDED MIX)" at bounding box center [407, 31] width 362 height 19
type input "I LOVE TO PARTY RAP (EXTENDED MIX)"
click at [251, 57] on input "Search Form" at bounding box center [407, 55] width 362 height 19
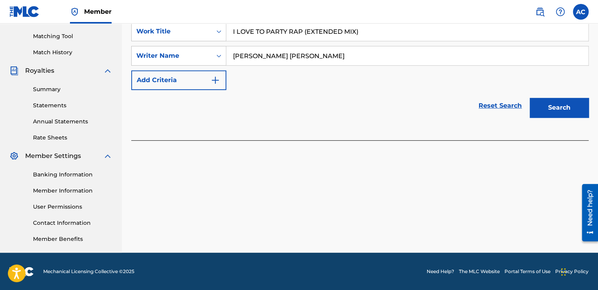
click at [248, 64] on input "[PERSON_NAME] [PERSON_NAME]" at bounding box center [407, 55] width 362 height 19
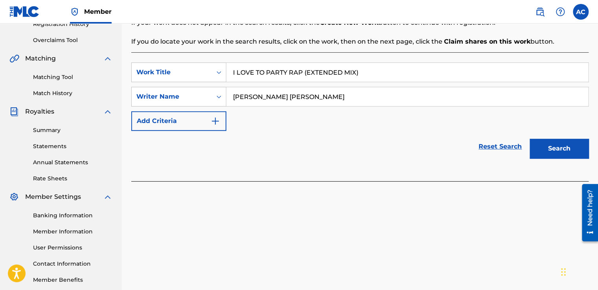
scroll to position [156, 0]
type input "[PERSON_NAME] [PERSON_NAME]"
click at [151, 151] on div "Reset Search Search" at bounding box center [359, 146] width 457 height 31
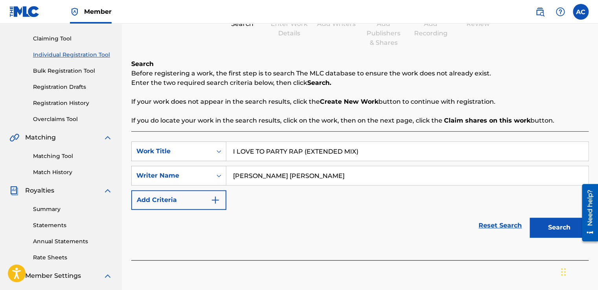
scroll to position [61, 0]
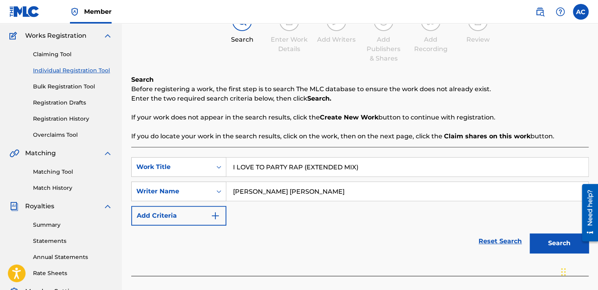
click at [550, 240] on button "Search" at bounding box center [558, 243] width 59 height 20
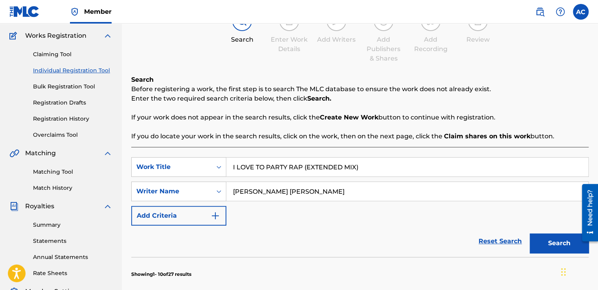
click at [553, 242] on button "Search" at bounding box center [558, 243] width 59 height 20
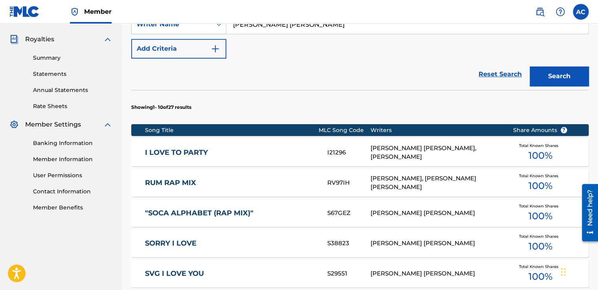
scroll to position [218, 0]
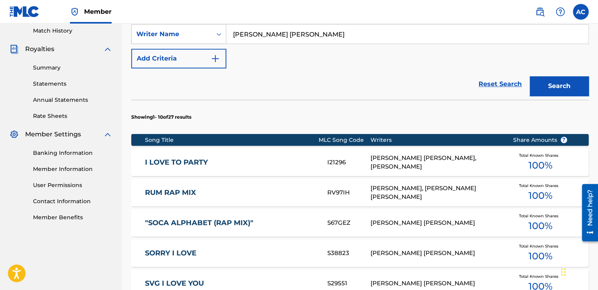
click at [416, 71] on div "Reset Search Search" at bounding box center [359, 83] width 457 height 31
click at [579, 11] on label at bounding box center [581, 12] width 16 height 16
click at [581, 12] on input "AC Alston Cyrus avecmusic@yahoo.com Notification Preferences Profile Log out" at bounding box center [581, 12] width 0 height 0
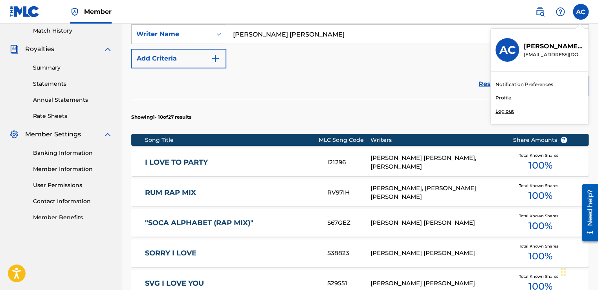
click at [498, 109] on p "Log out" at bounding box center [504, 111] width 18 height 7
click at [581, 12] on input "AC Alston Cyrus avecmusic@yahoo.com Notification Preferences Profile Log out" at bounding box center [581, 12] width 0 height 0
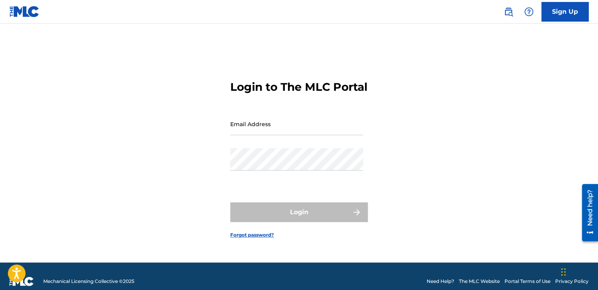
type input "[EMAIL_ADDRESS][DOMAIN_NAME]"
